Goal: Task Accomplishment & Management: Complete application form

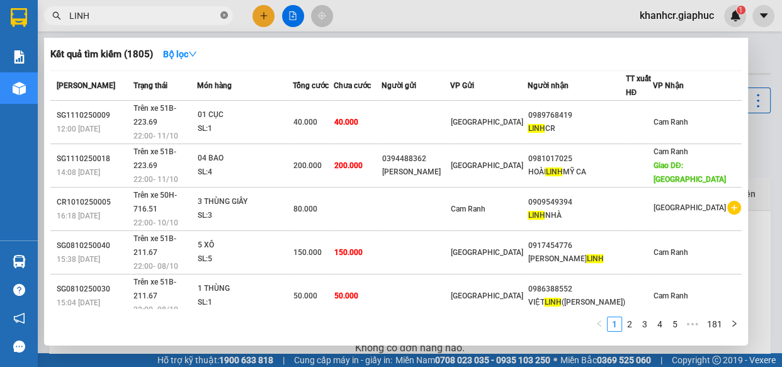
click at [224, 14] on icon "close-circle" at bounding box center [224, 15] width 8 height 8
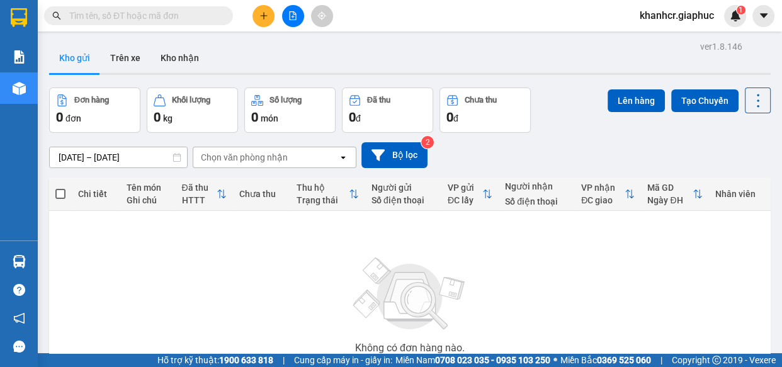
click at [203, 242] on div "Không có đơn hàng nào. Bạn thử điều chỉnh lại bộ lọc nhé!" at bounding box center [409, 309] width 709 height 189
click at [691, 20] on span "khanhcr.giaphuc" at bounding box center [676, 16] width 94 height 16
click at [676, 41] on span "Đăng xuất" at bounding box center [682, 39] width 67 height 14
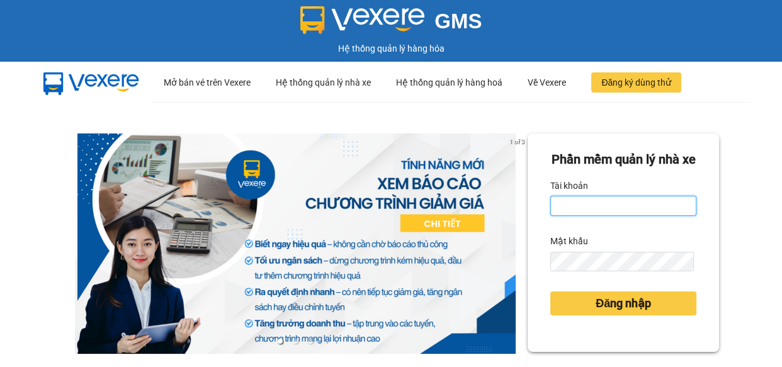
click at [563, 216] on input "Tài khoản" at bounding box center [623, 206] width 146 height 20
type input "anh1.giaphuc"
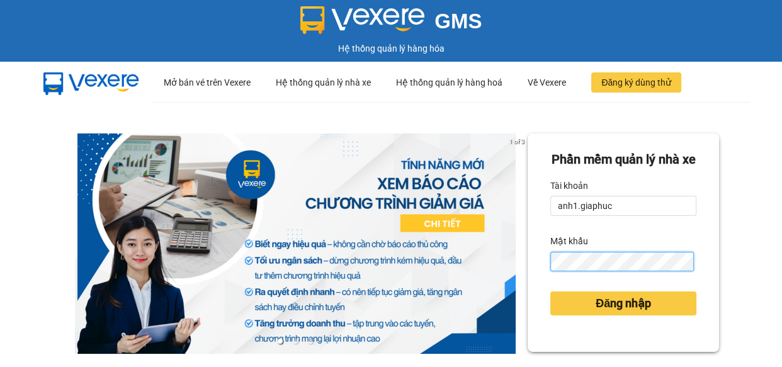
click at [550, 291] on button "Đăng nhập" at bounding box center [623, 303] width 146 height 24
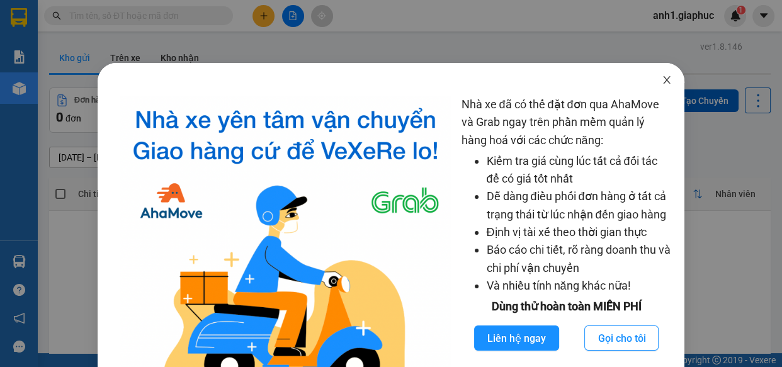
click at [662, 79] on icon "close" at bounding box center [667, 80] width 10 height 10
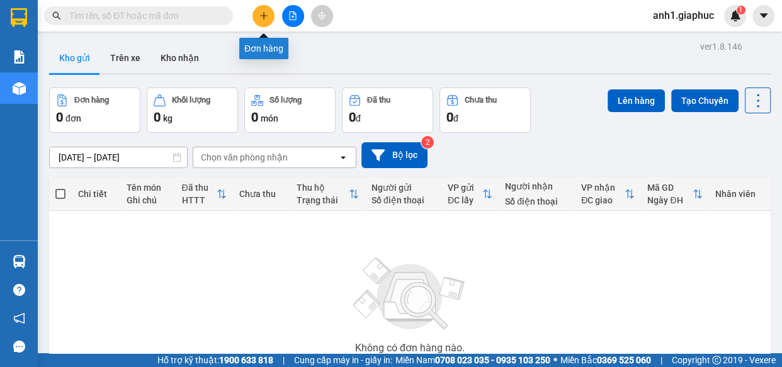
click at [266, 18] on icon "plus" at bounding box center [263, 15] width 9 height 9
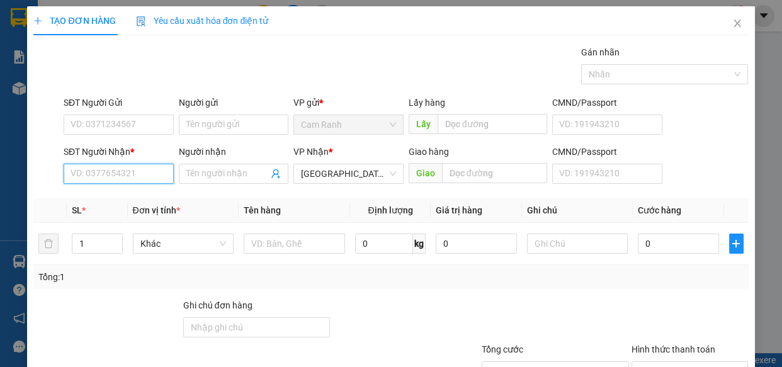
click at [108, 174] on input "SĐT Người Nhận *" at bounding box center [119, 174] width 110 height 20
type input "0903995579"
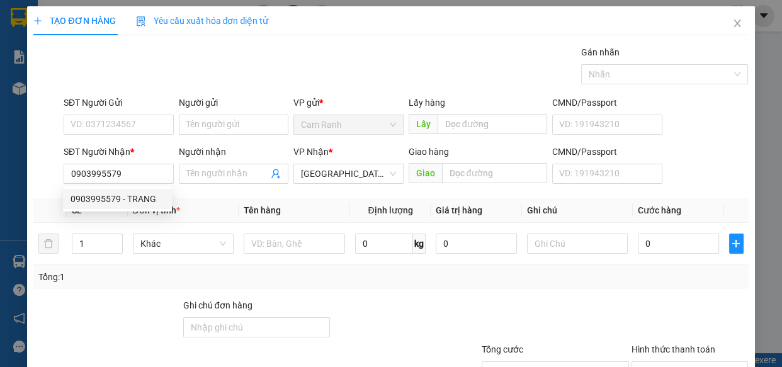
click at [113, 209] on div "0903995579 0903995579 - TRANG" at bounding box center [117, 198] width 109 height 25
click at [113, 202] on th "SL *" at bounding box center [97, 210] width 60 height 25
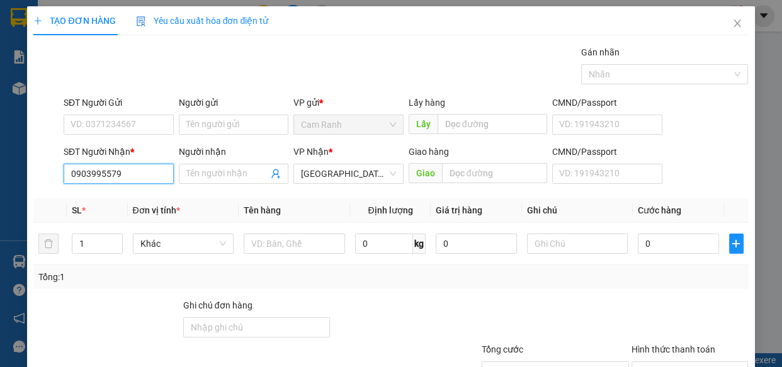
click at [123, 172] on input "0903995579" at bounding box center [119, 174] width 110 height 20
click at [143, 201] on div "0903995579 - TRANG" at bounding box center [118, 199] width 94 height 14
type input "TRANG"
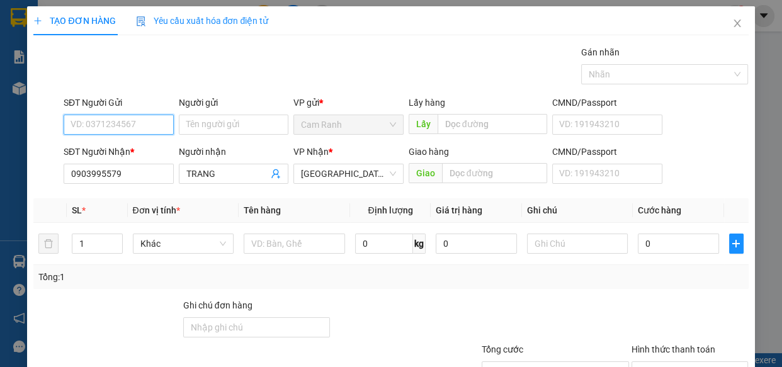
click at [126, 120] on input "SĐT Người Gửi" at bounding box center [119, 125] width 110 height 20
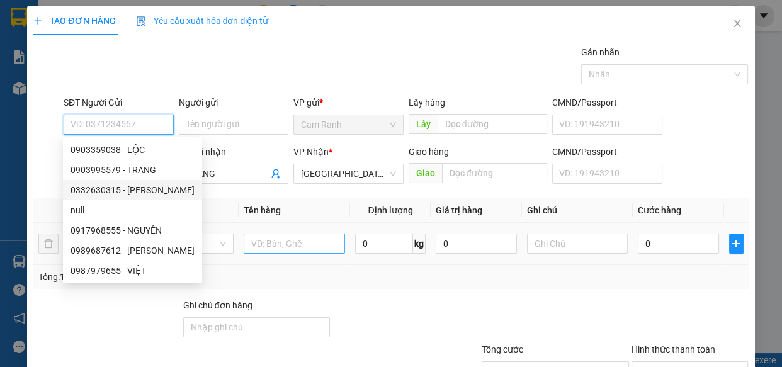
drag, startPoint x: 132, startPoint y: 193, endPoint x: 271, endPoint y: 240, distance: 146.9
click at [132, 193] on div "0332630315 - [PERSON_NAME]" at bounding box center [133, 190] width 124 height 14
type input "0332630315"
type input "NHIÊN"
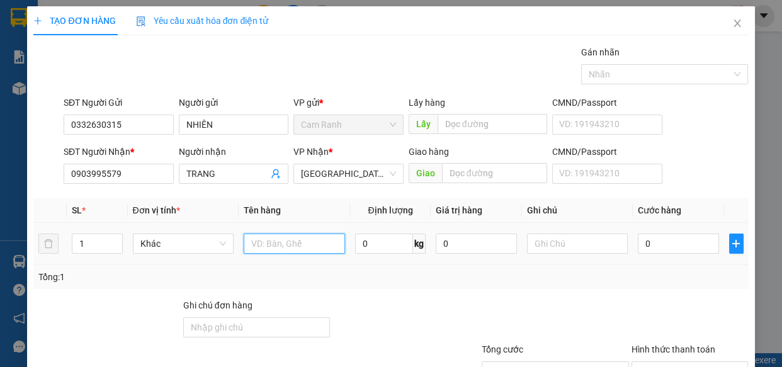
click at [285, 247] on input "text" at bounding box center [294, 244] width 101 height 20
type input "1 cục đen"
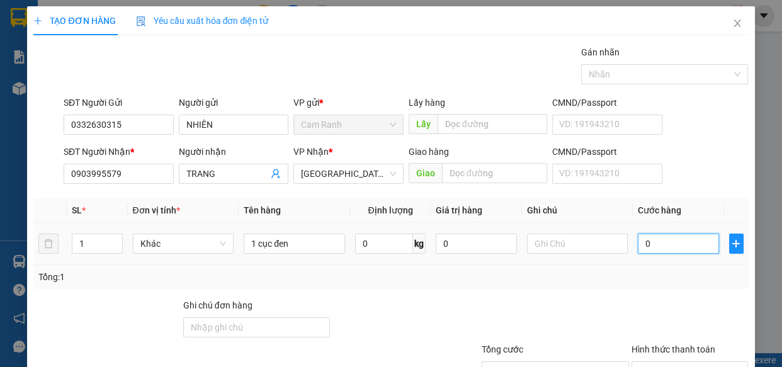
click at [641, 244] on input "0" at bounding box center [678, 244] width 81 height 20
type input "3"
type input "30"
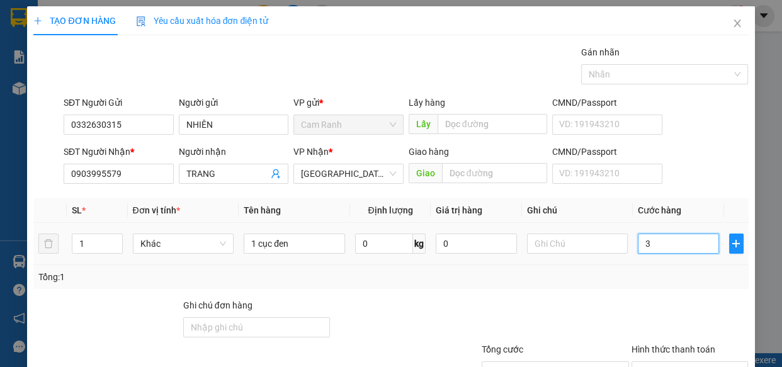
type input "30"
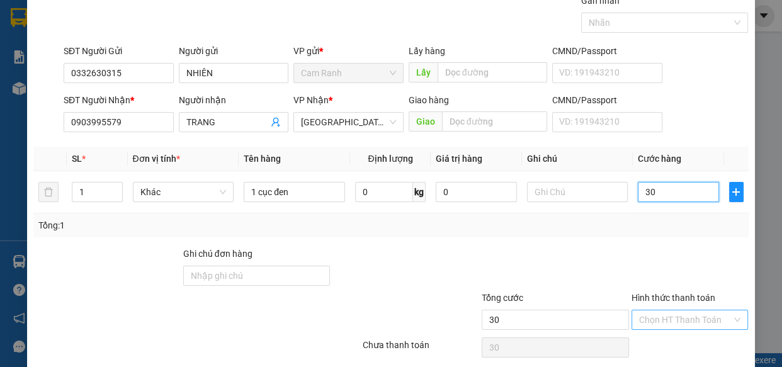
scroll to position [98, 0]
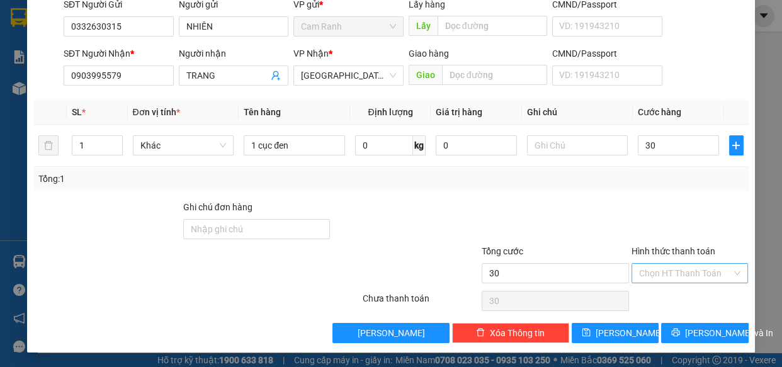
type input "30.000"
click at [682, 271] on input "Hình thức thanh toán" at bounding box center [685, 273] width 93 height 19
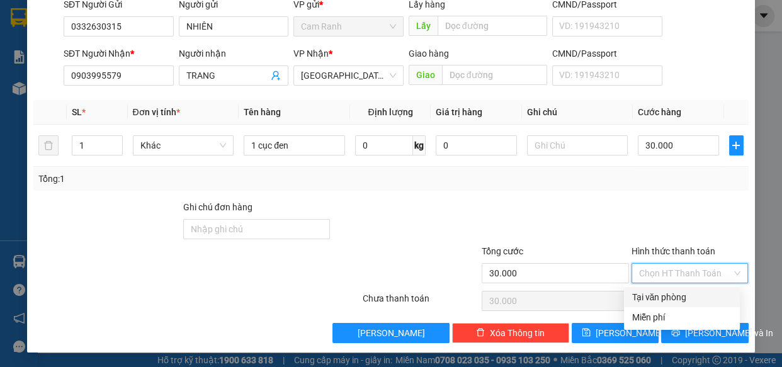
click at [682, 290] on div "Tại văn phòng" at bounding box center [681, 297] width 101 height 14
type input "0"
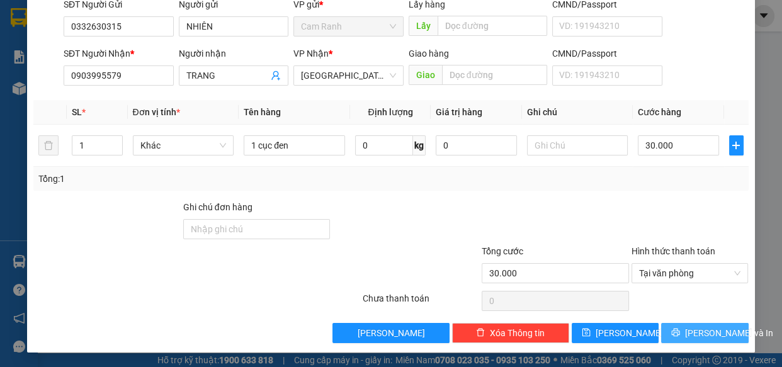
click at [705, 328] on span "[PERSON_NAME] và In" at bounding box center [729, 333] width 88 height 14
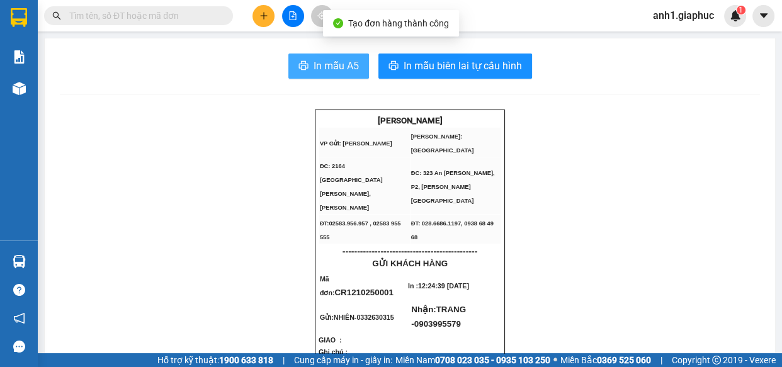
click at [334, 65] on span "In mẫu A5" at bounding box center [335, 66] width 45 height 16
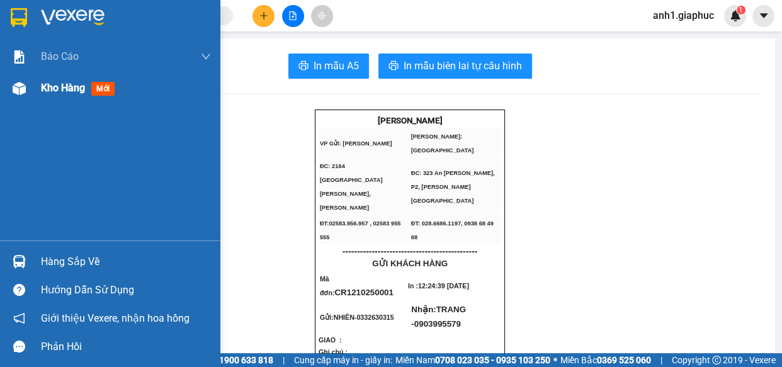
click at [57, 96] on div "Kho hàng mới" at bounding box center [126, 87] width 170 height 31
